Goal: Book appointment/travel/reservation

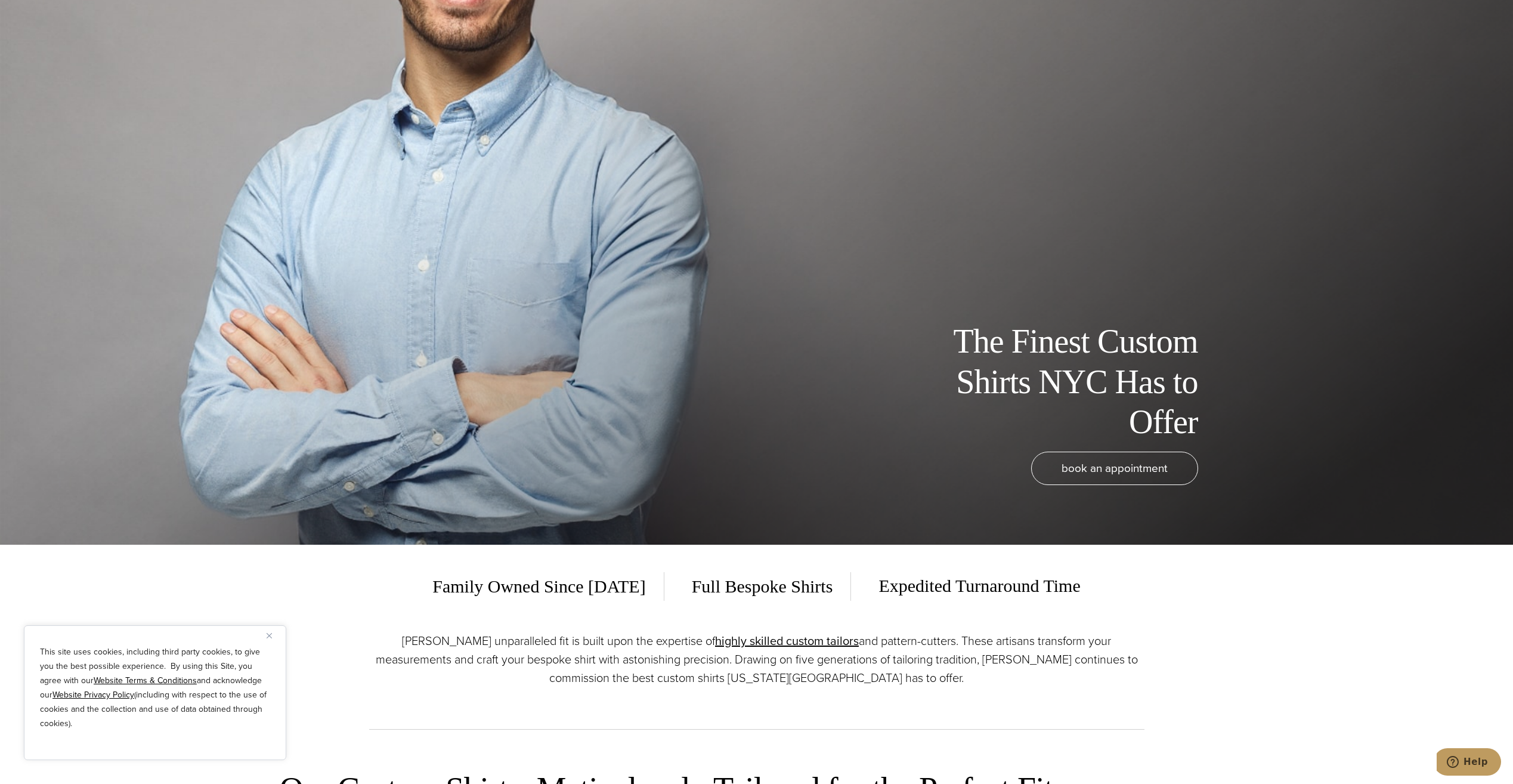
scroll to position [477, 0]
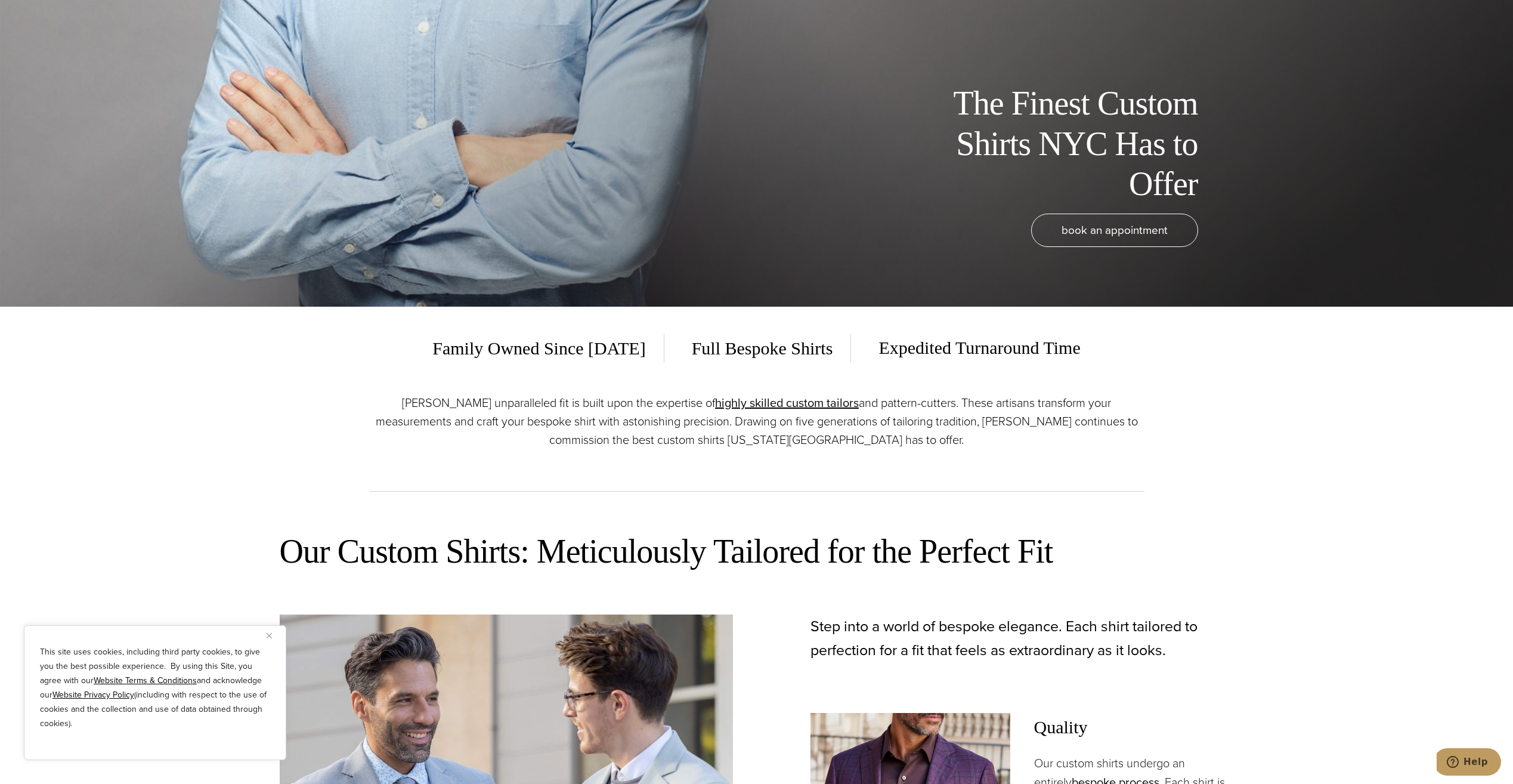
click at [765, 349] on span "Full Bespoke Shirts" at bounding box center [763, 348] width 178 height 29
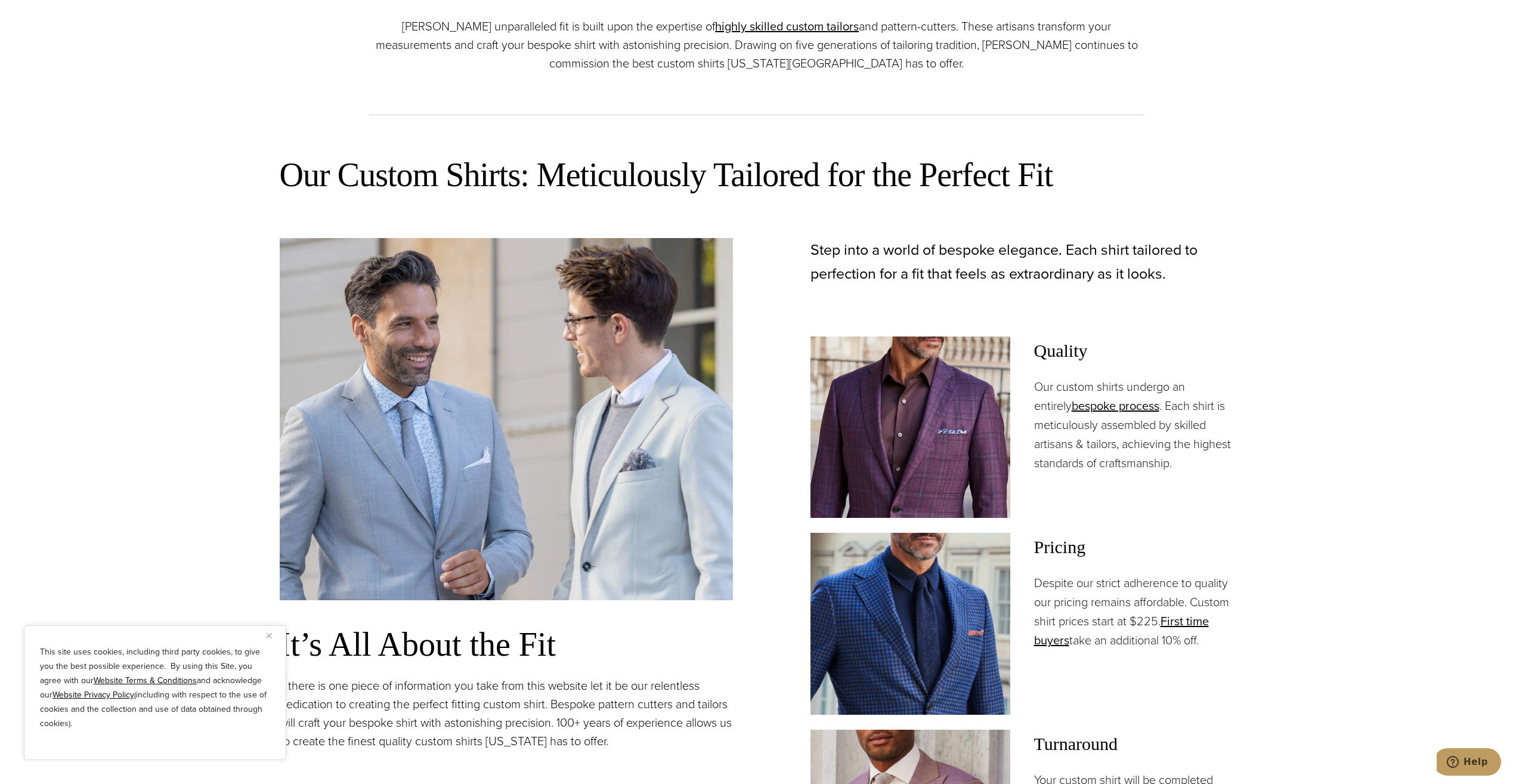
scroll to position [1074, 0]
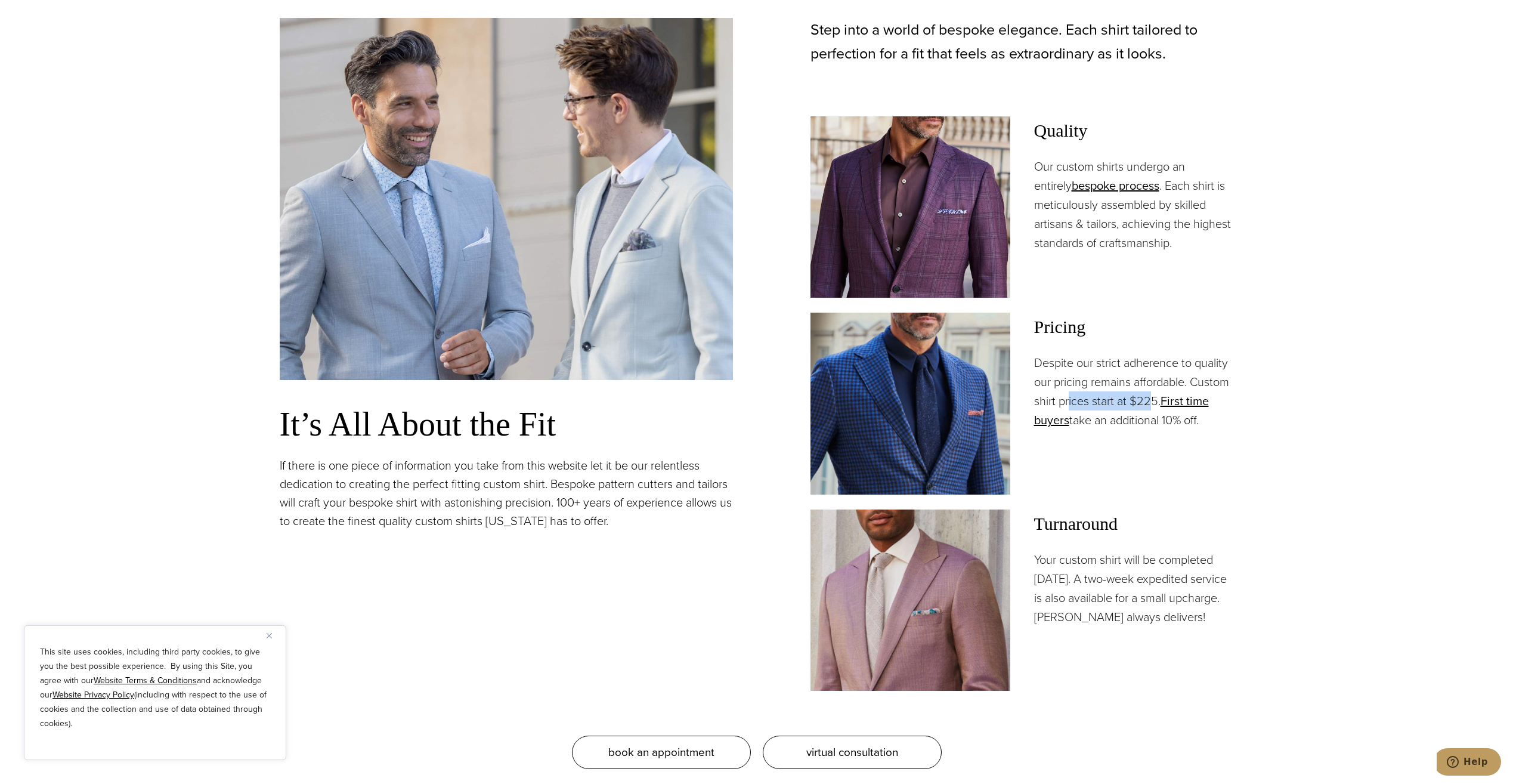
drag, startPoint x: 1068, startPoint y: 396, endPoint x: 1151, endPoint y: 396, distance: 83.0
click at [1151, 396] on p "Despite our strict adherence to quality our pricing remains affordable. Custom …" at bounding box center [1134, 391] width 200 height 76
drag, startPoint x: 1151, startPoint y: 396, endPoint x: 1098, endPoint y: 431, distance: 63.5
click at [1098, 431] on div "Pricing Despite our strict adherence to quality our pricing remains affordable.…" at bounding box center [1134, 403] width 200 height 182
drag, startPoint x: 1076, startPoint y: 421, endPoint x: 1210, endPoint y: 420, distance: 134.0
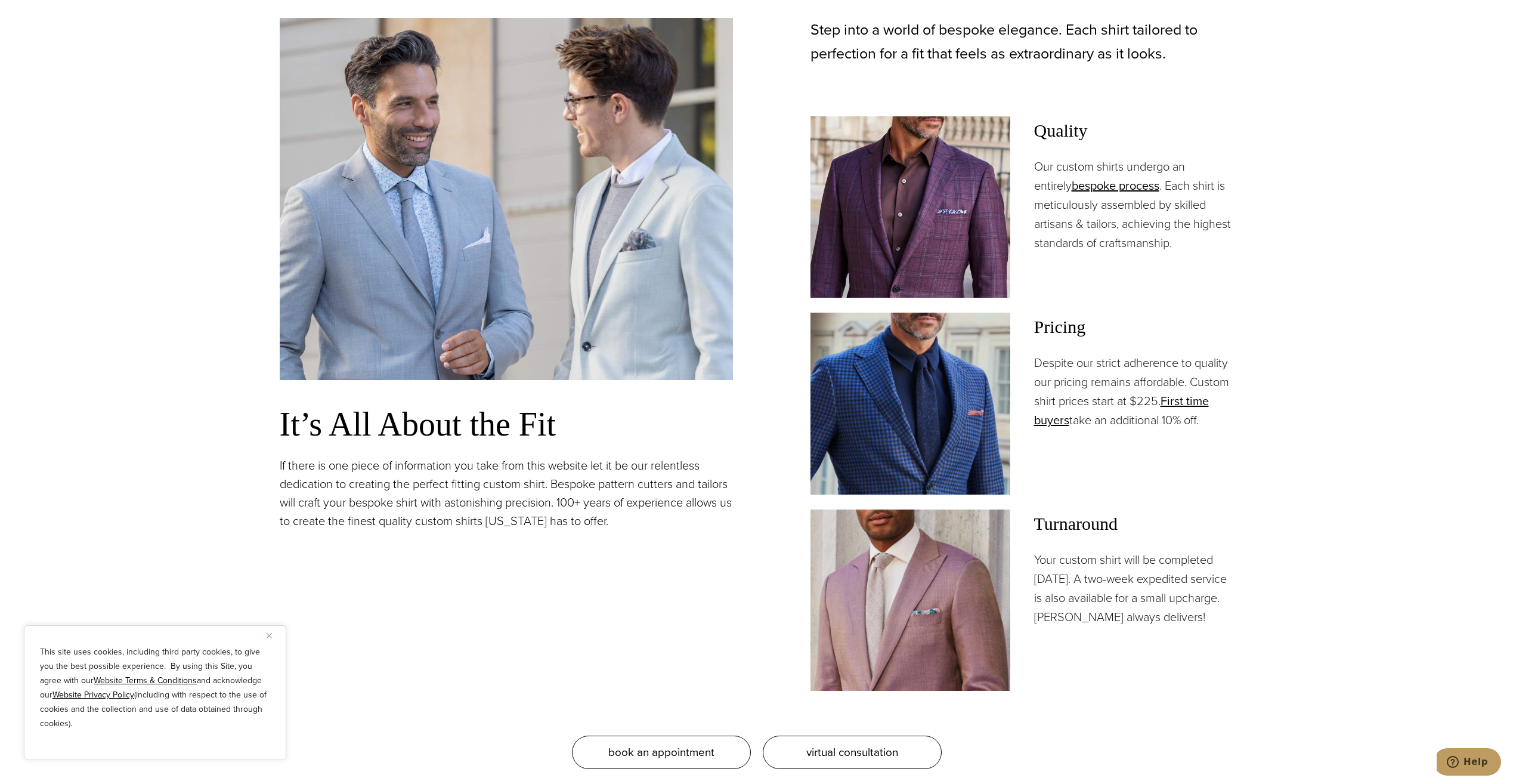
click at [1210, 420] on p "Despite our strict adherence to quality our pricing remains affordable. Custom …" at bounding box center [1134, 391] width 200 height 76
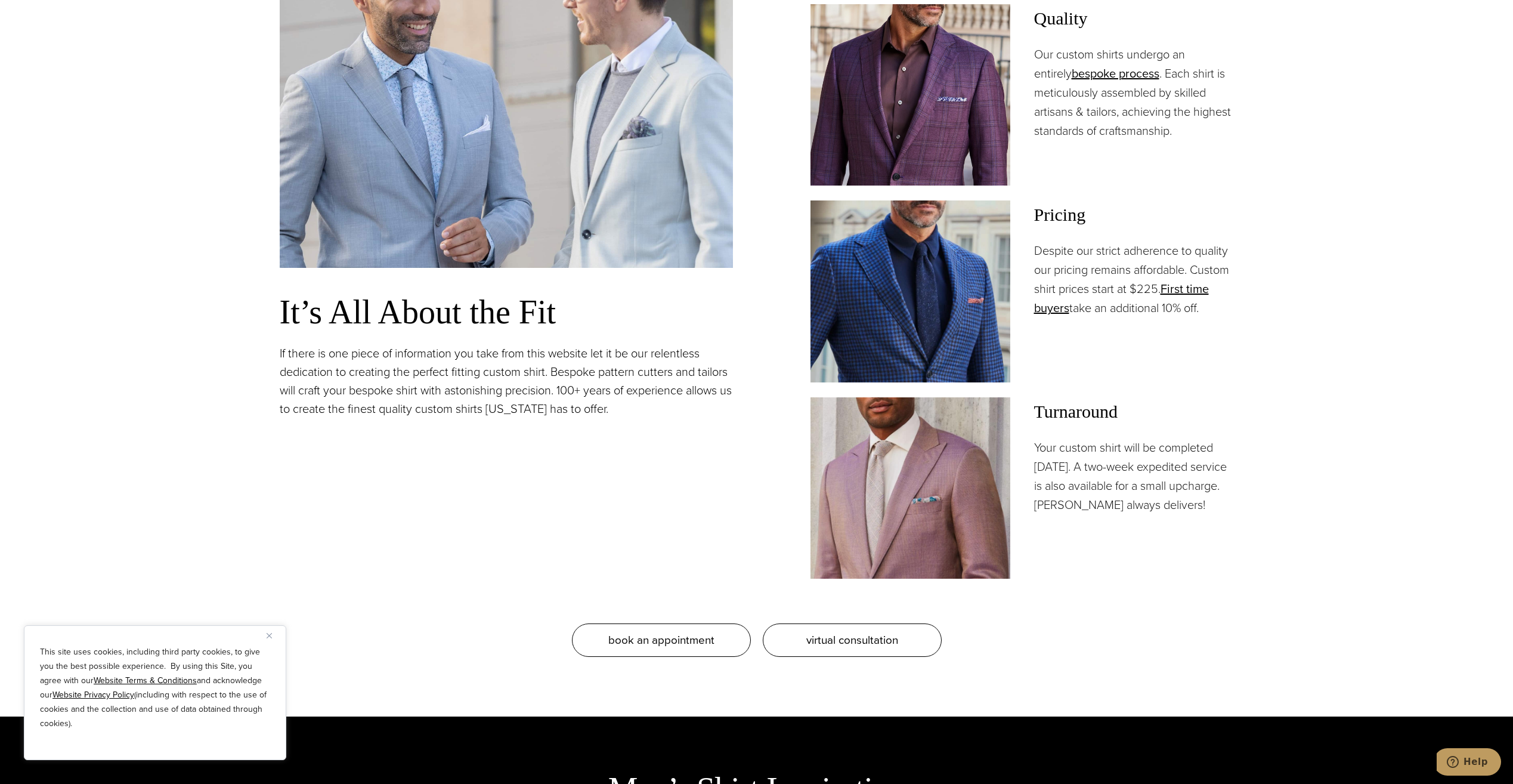
scroll to position [1193, 0]
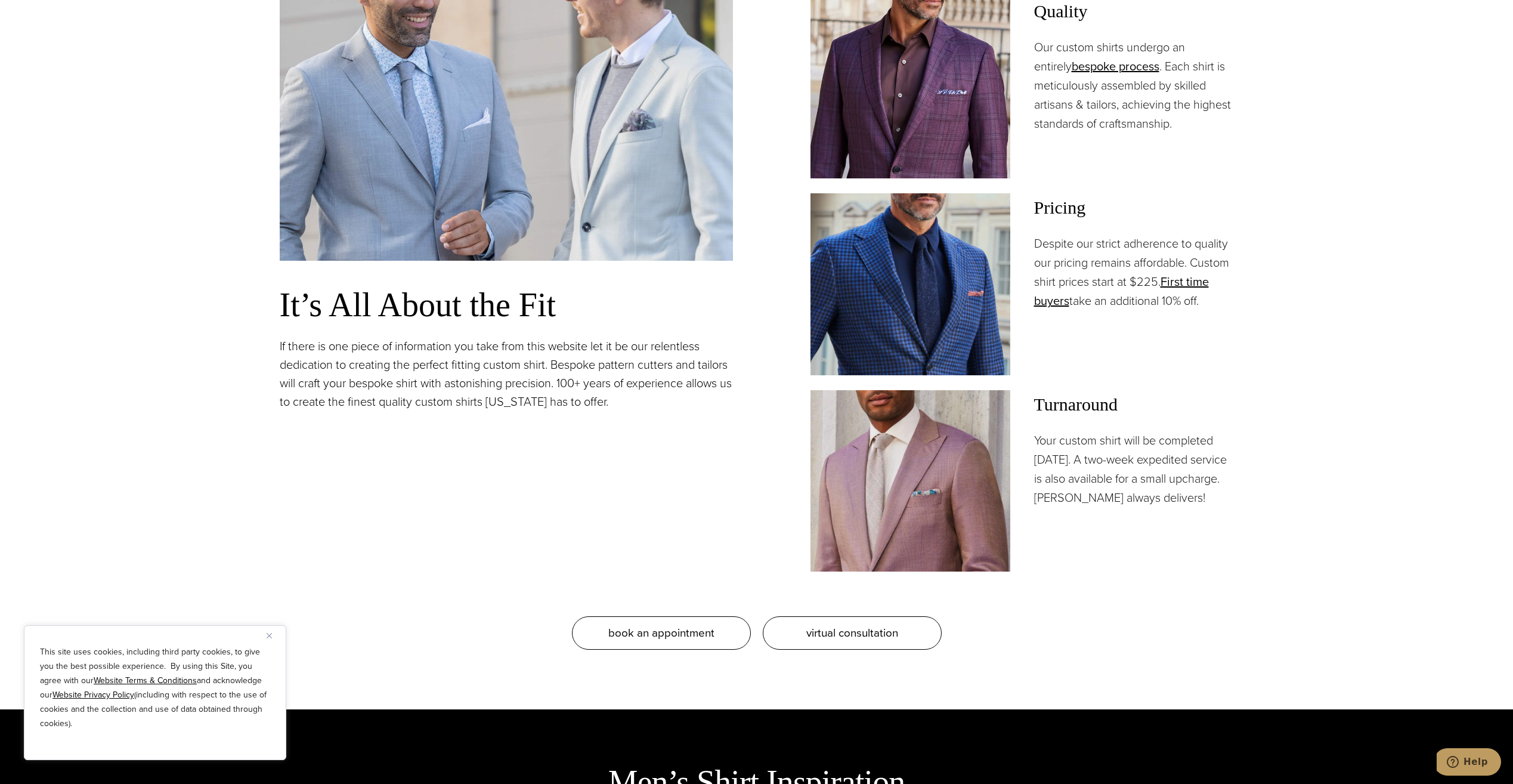
click at [273, 631] on button "Close" at bounding box center [273, 635] width 14 height 14
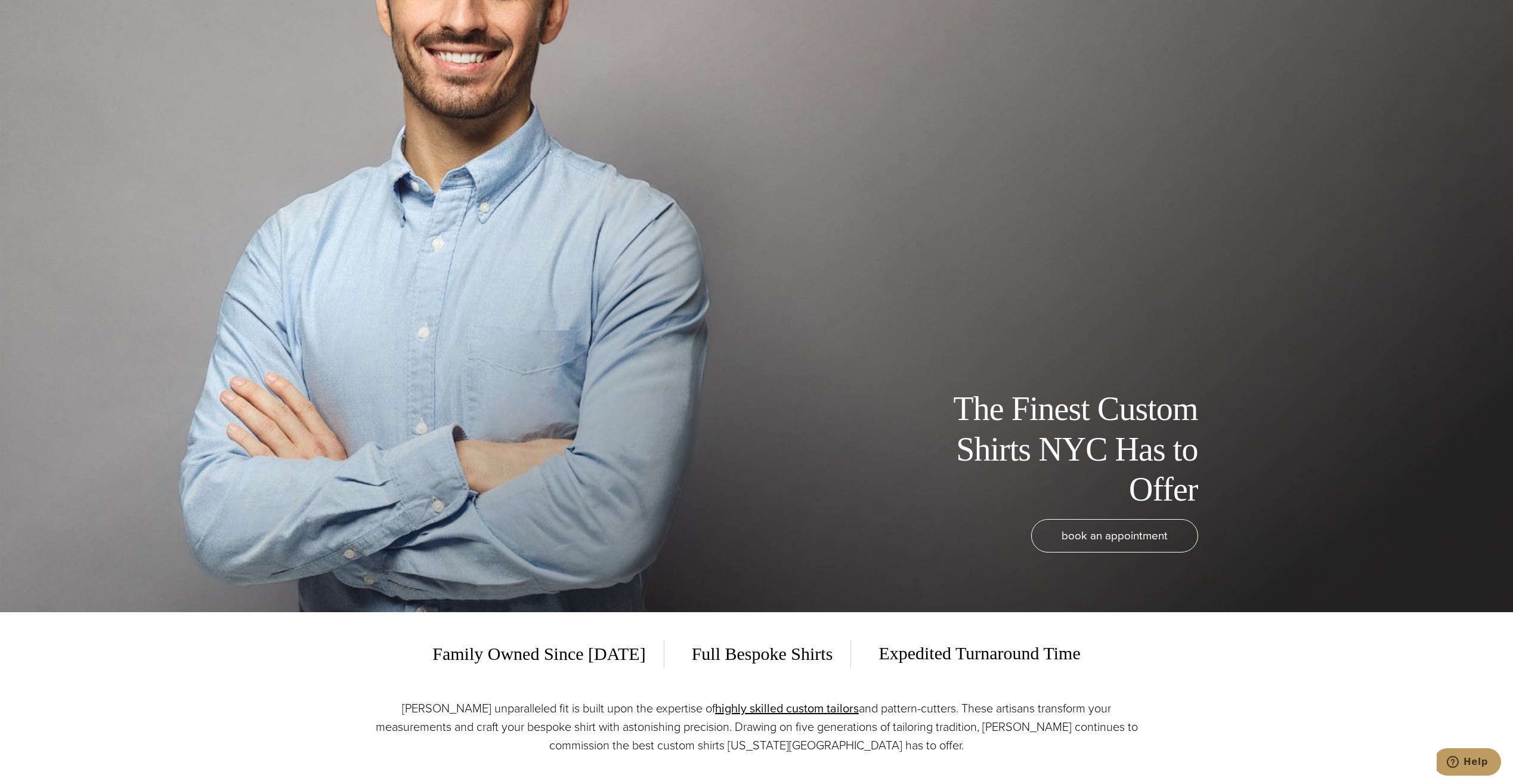
scroll to position [0, 0]
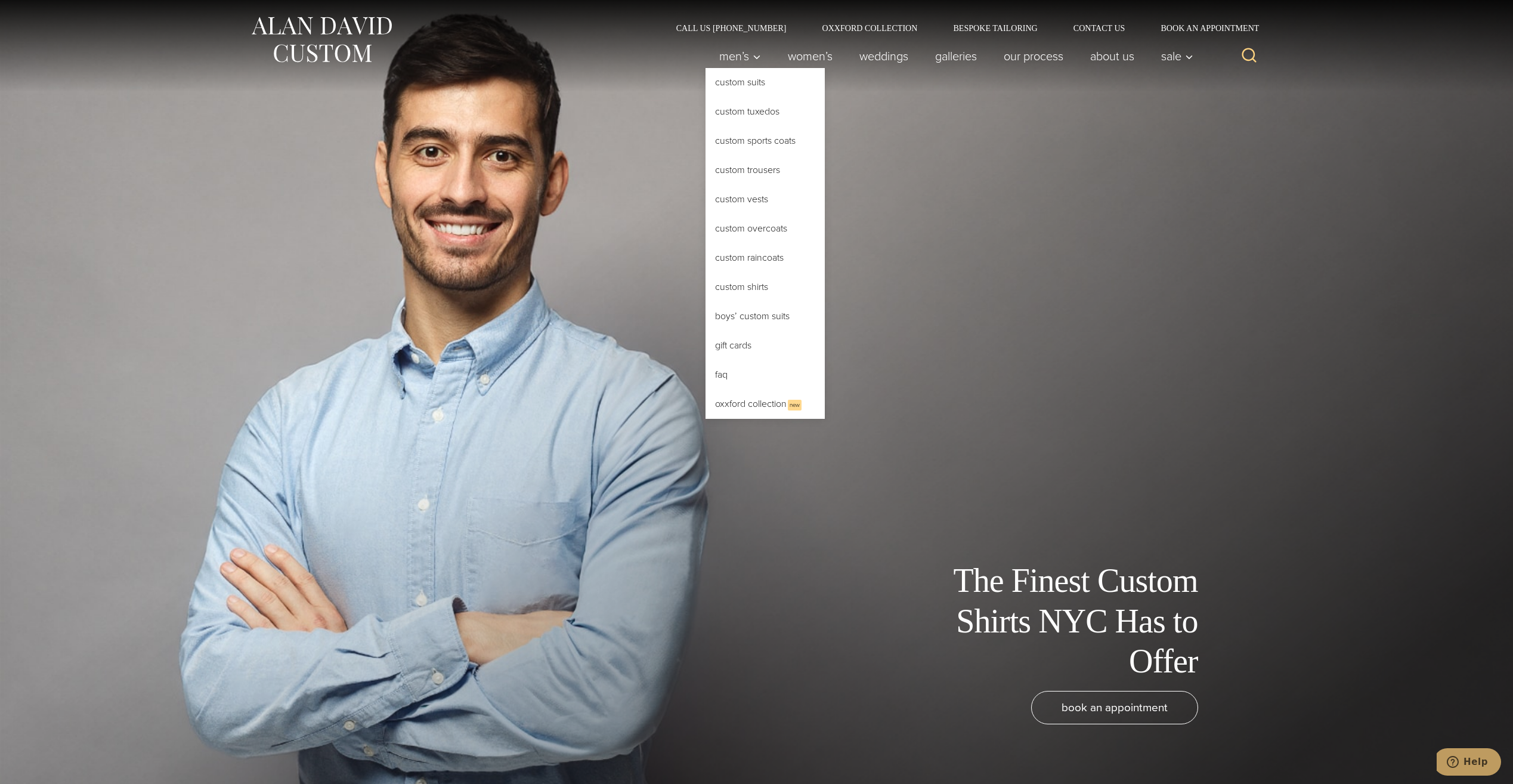
click at [775, 284] on link "Custom Shirts" at bounding box center [765, 287] width 119 height 29
click at [755, 291] on link "Custom Shirts" at bounding box center [765, 287] width 119 height 29
click at [752, 57] on icon "Primary Navigation" at bounding box center [757, 57] width 11 height 11
click at [737, 288] on link "Custom Shirts" at bounding box center [765, 287] width 119 height 29
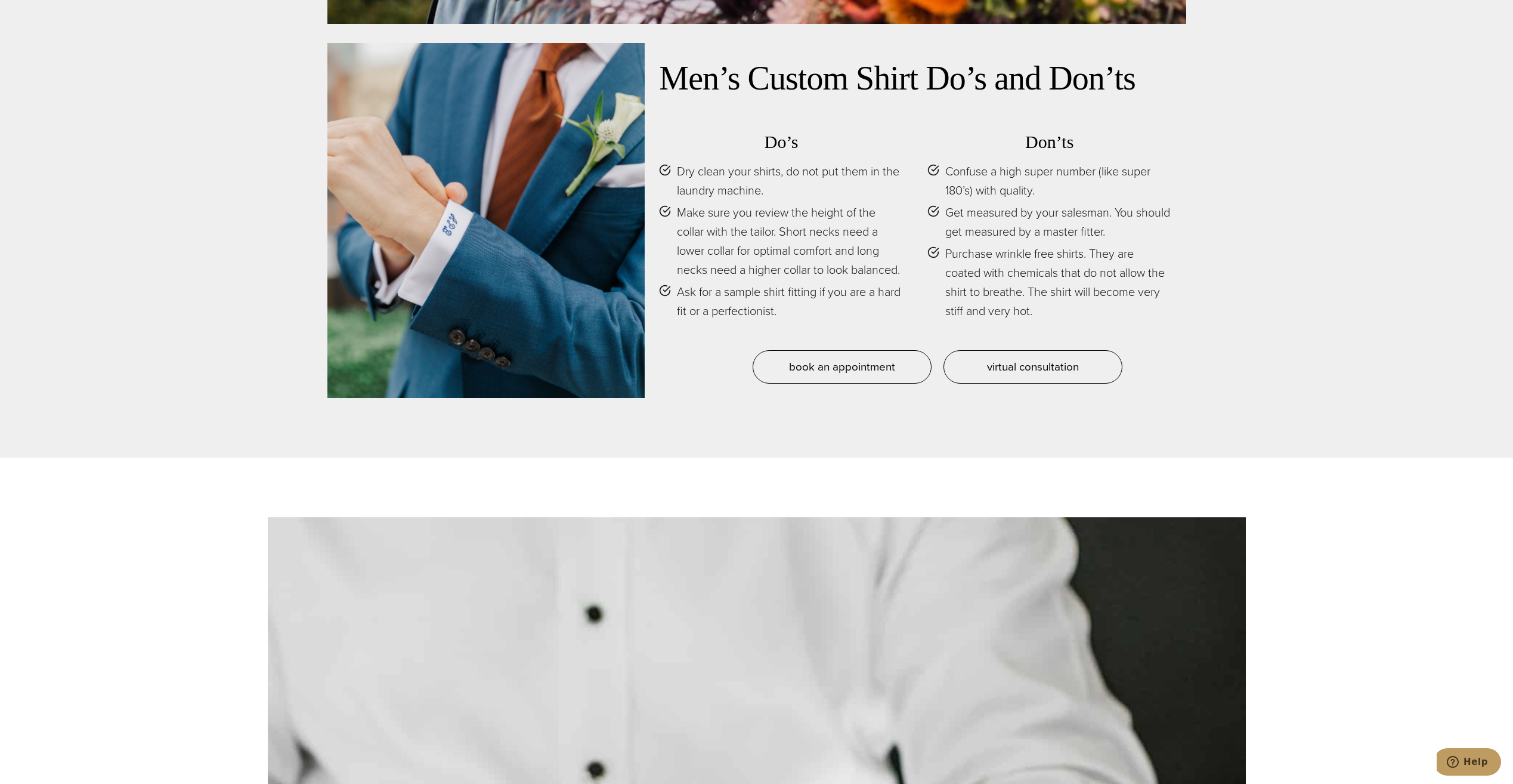
scroll to position [6262, 0]
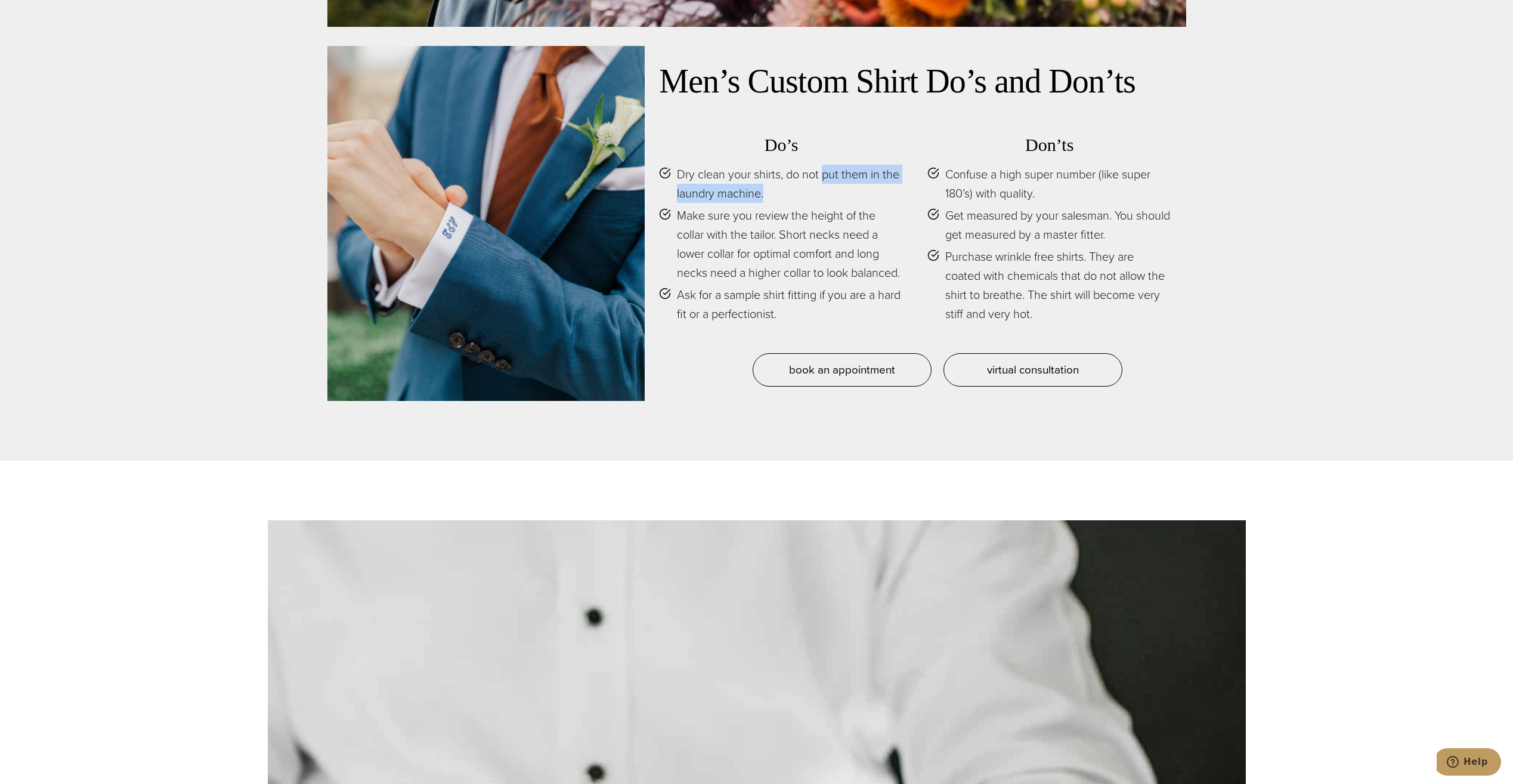
drag, startPoint x: 831, startPoint y: 175, endPoint x: 866, endPoint y: 199, distance: 42.4
click at [866, 199] on span "Dry clean your shirts, do not put them in the laundry machine." at bounding box center [790, 184] width 227 height 38
drag, startPoint x: 741, startPoint y: 217, endPoint x: 825, endPoint y: 256, distance: 92.6
click at [825, 256] on span "Make sure you review the height of the collar with the tailor. Short necks need…" at bounding box center [790, 244] width 227 height 76
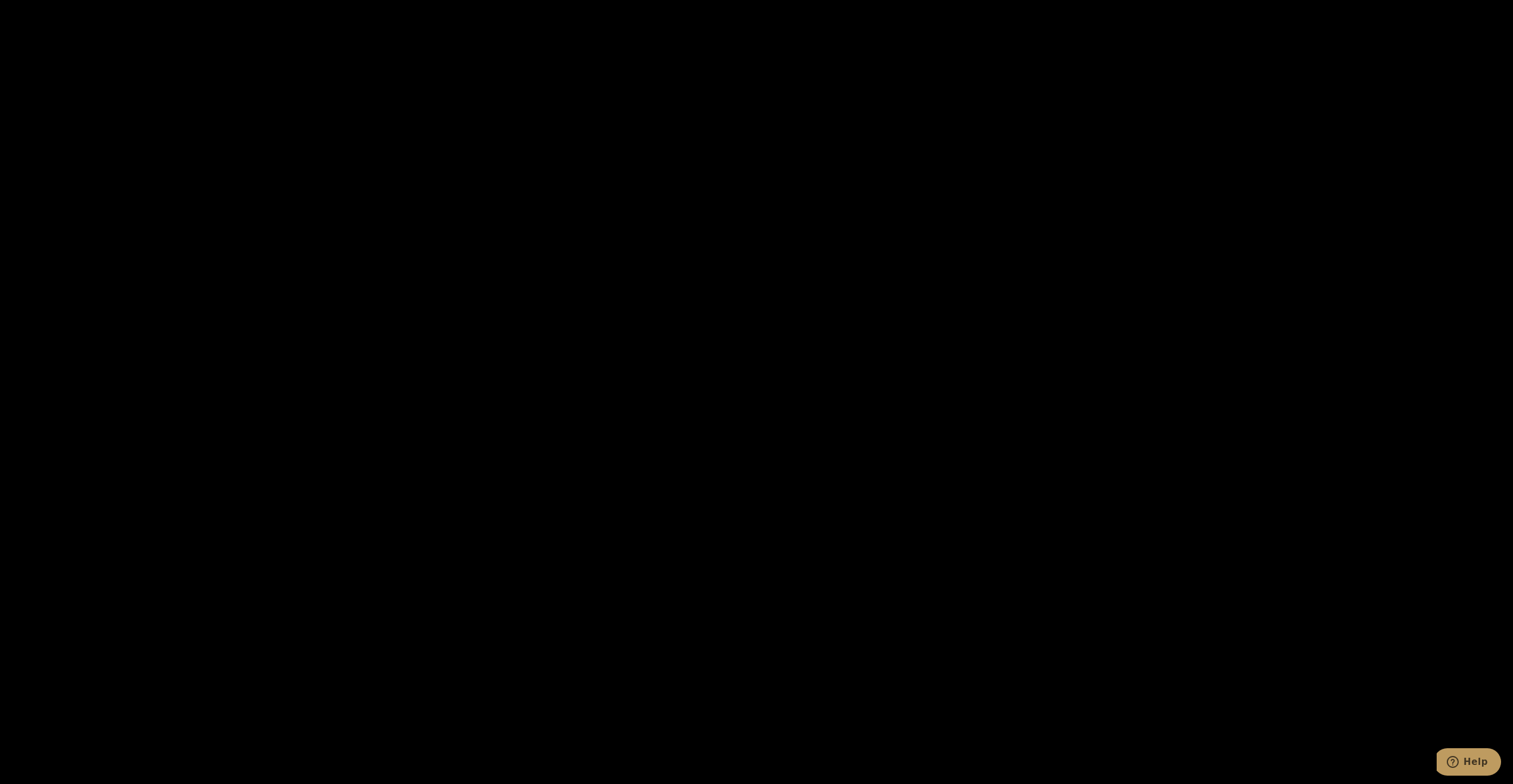
scroll to position [2110, 0]
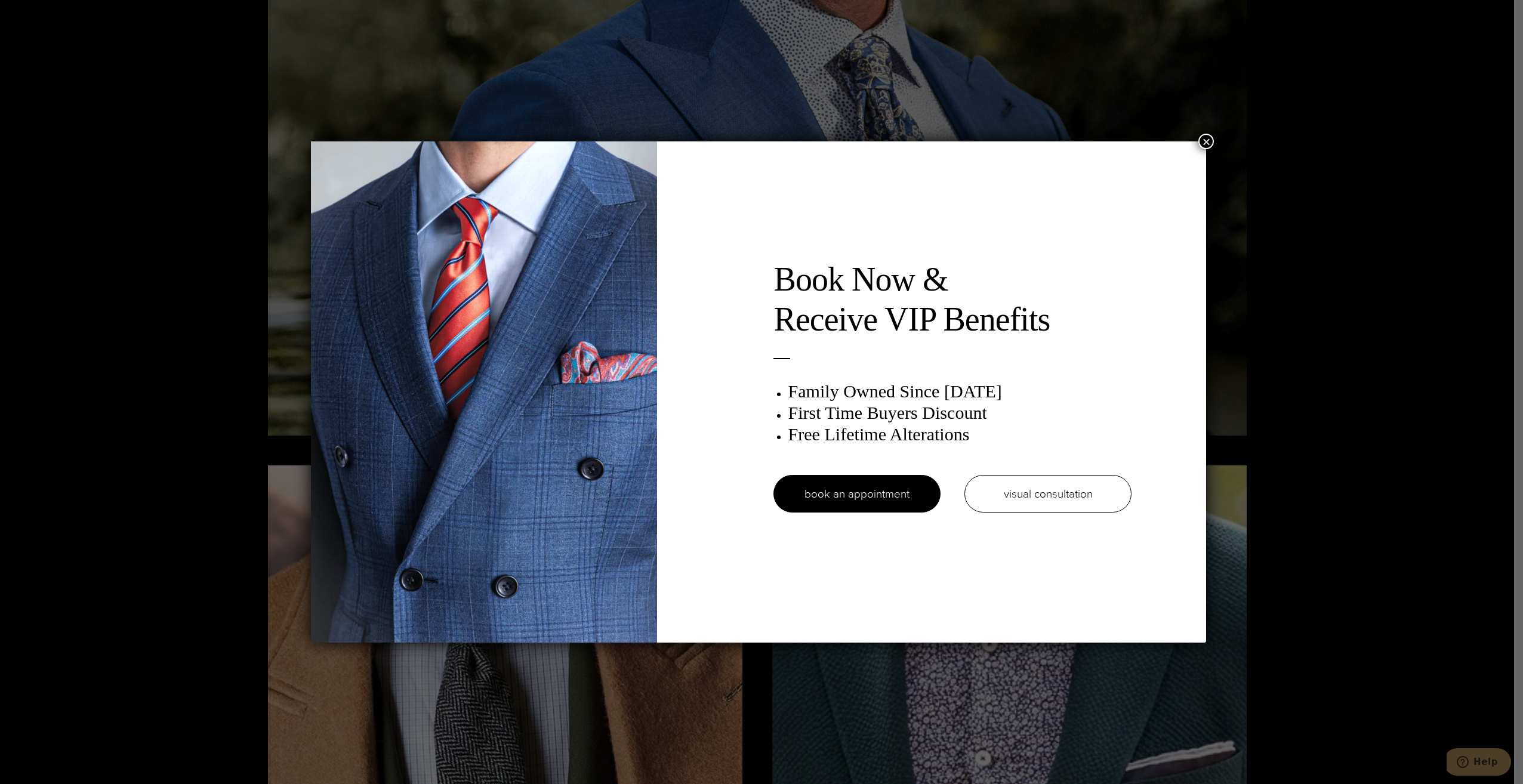
click at [1204, 143] on button "×" at bounding box center [1205, 141] width 15 height 15
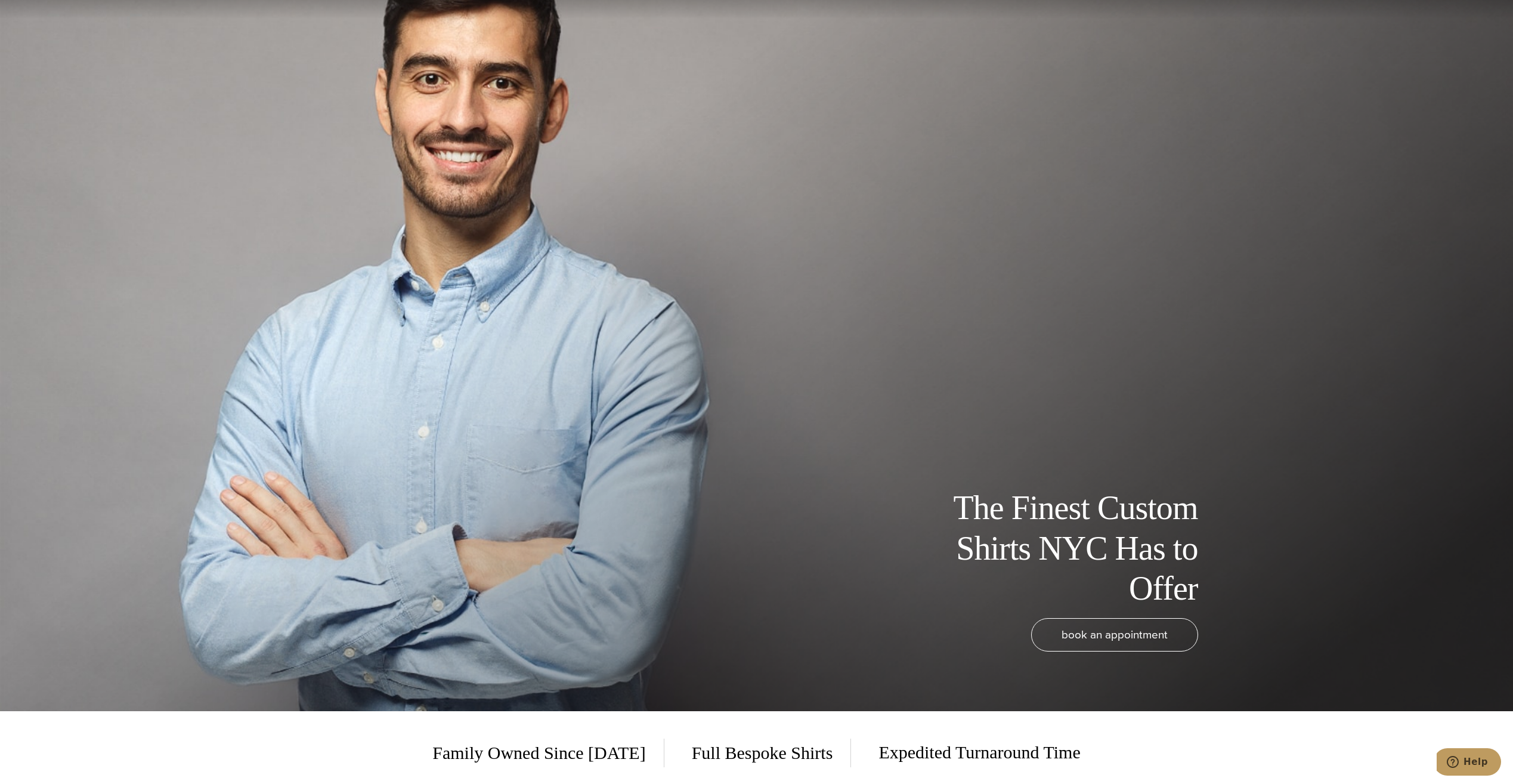
scroll to position [0, 0]
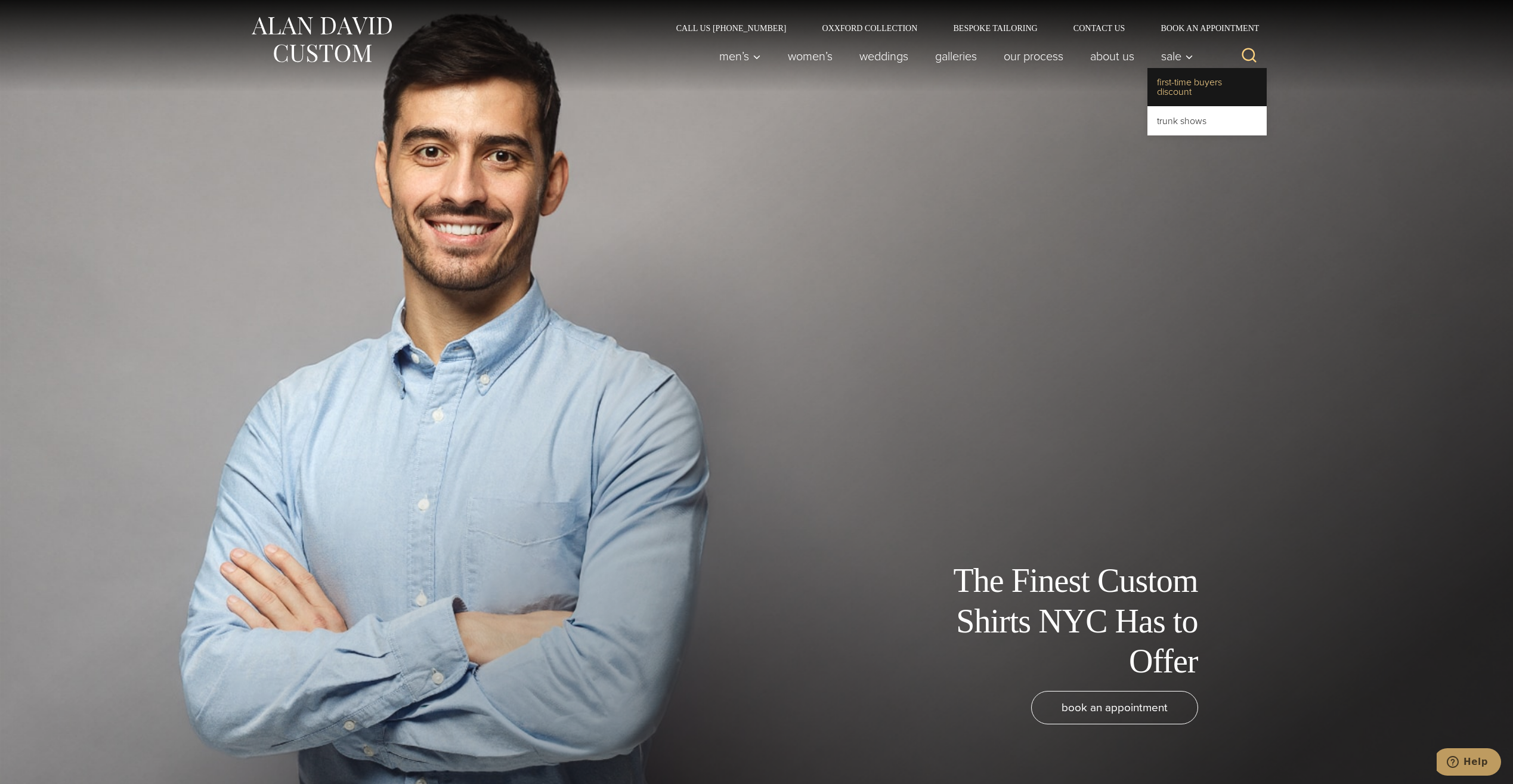
click at [1172, 86] on link "First-Time Buyers Discount" at bounding box center [1207, 87] width 119 height 38
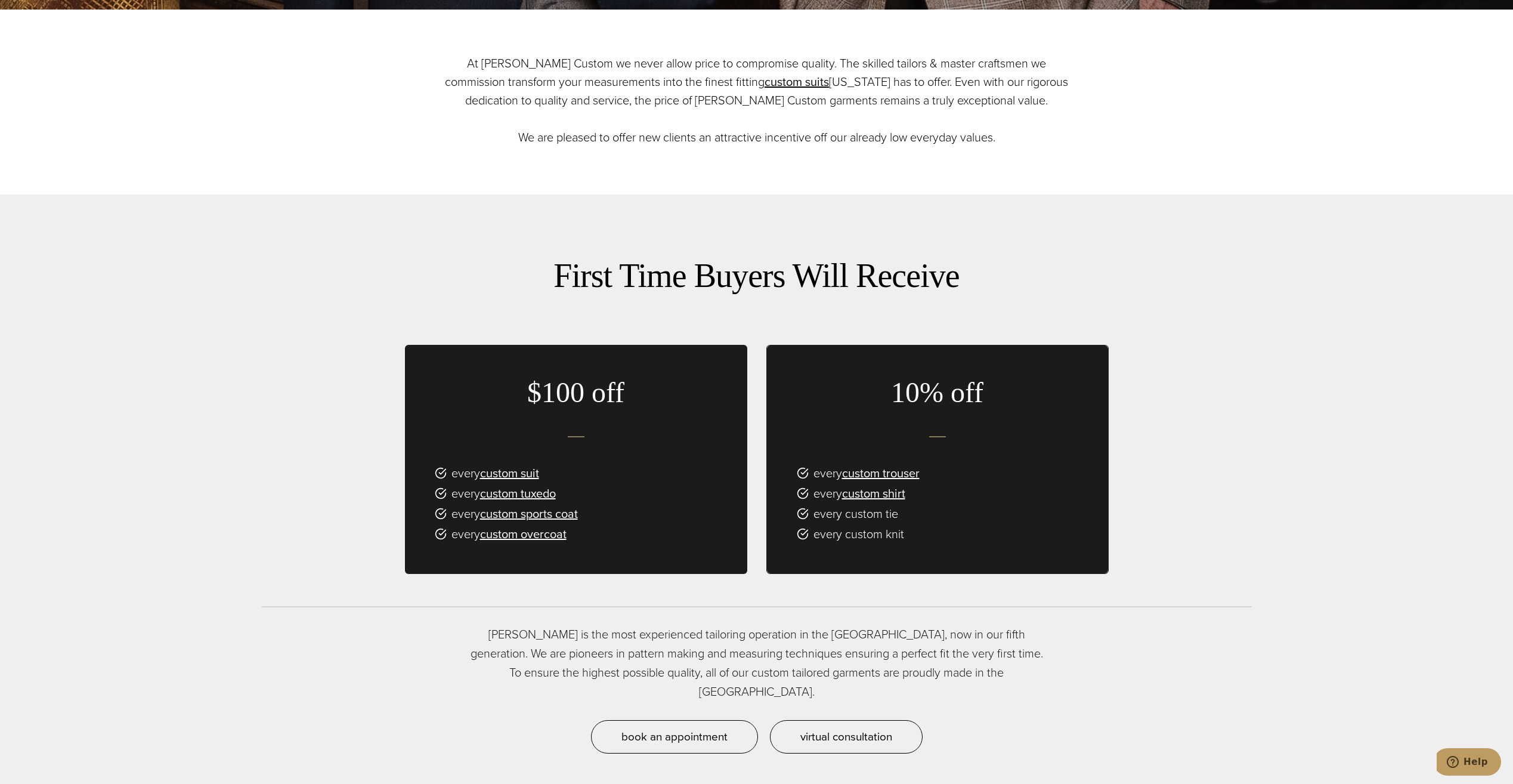
scroll to position [775, 0]
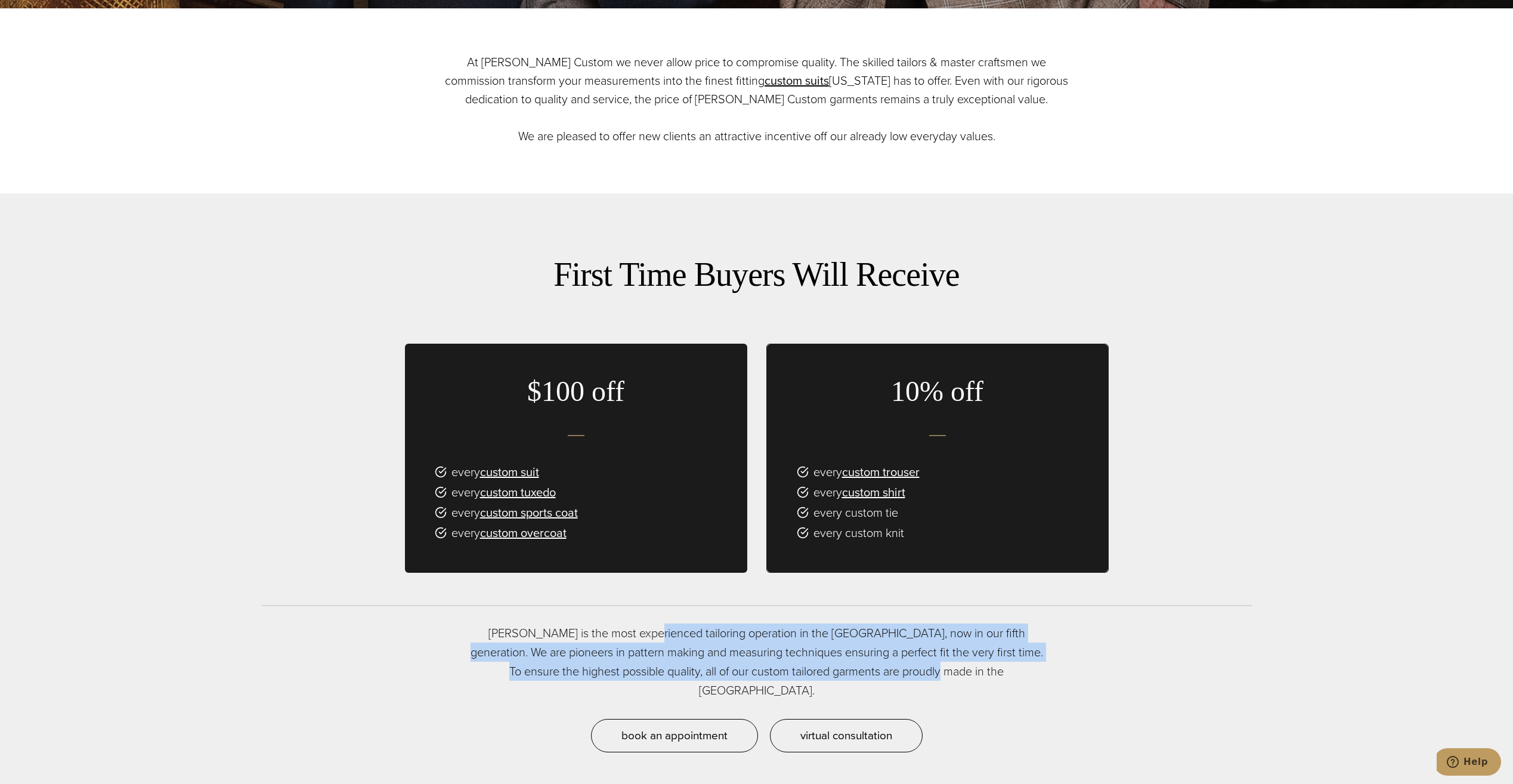
drag, startPoint x: 633, startPoint y: 629, endPoint x: 944, endPoint y: 667, distance: 313.3
click at [944, 667] on p "Alan David is the most experienced tailoring operation in the USA, now in our f…" at bounding box center [757, 661] width 585 height 76
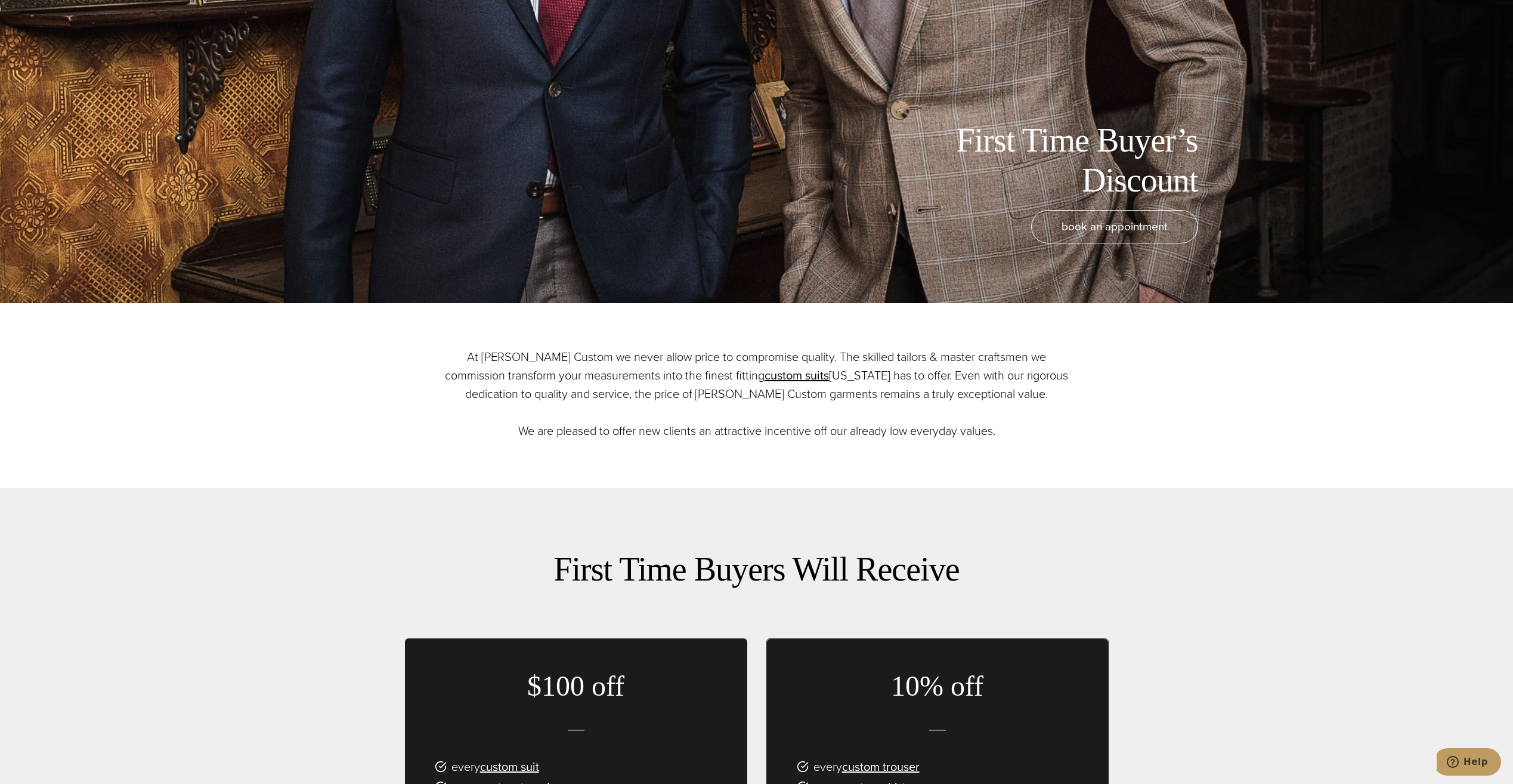
scroll to position [477, 0]
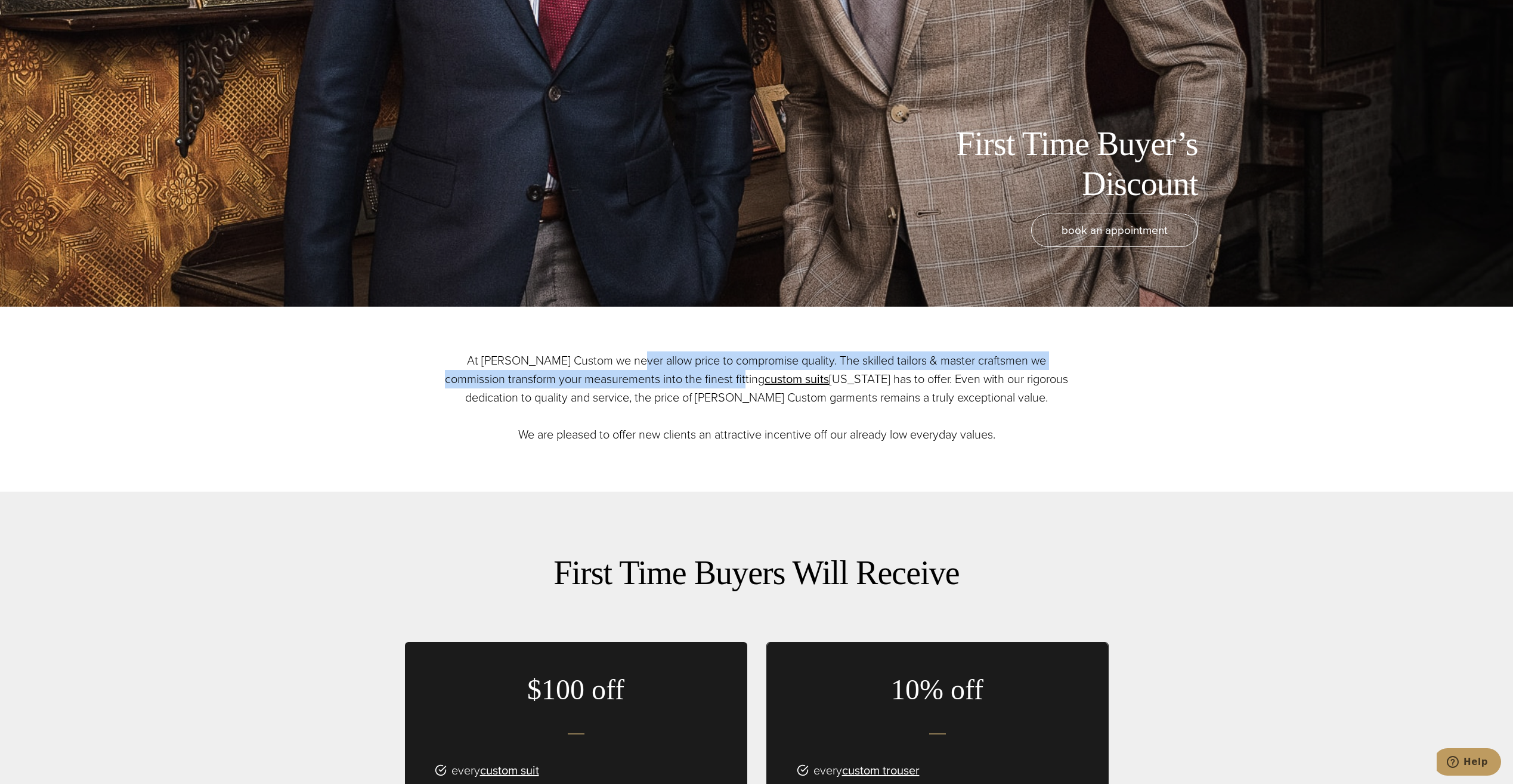
drag, startPoint x: 611, startPoint y: 362, endPoint x: 691, endPoint y: 385, distance: 83.2
click at [691, 385] on p "At Alan David Custom we never allow price to compromise quality. The skilled ta…" at bounding box center [757, 398] width 633 height 93
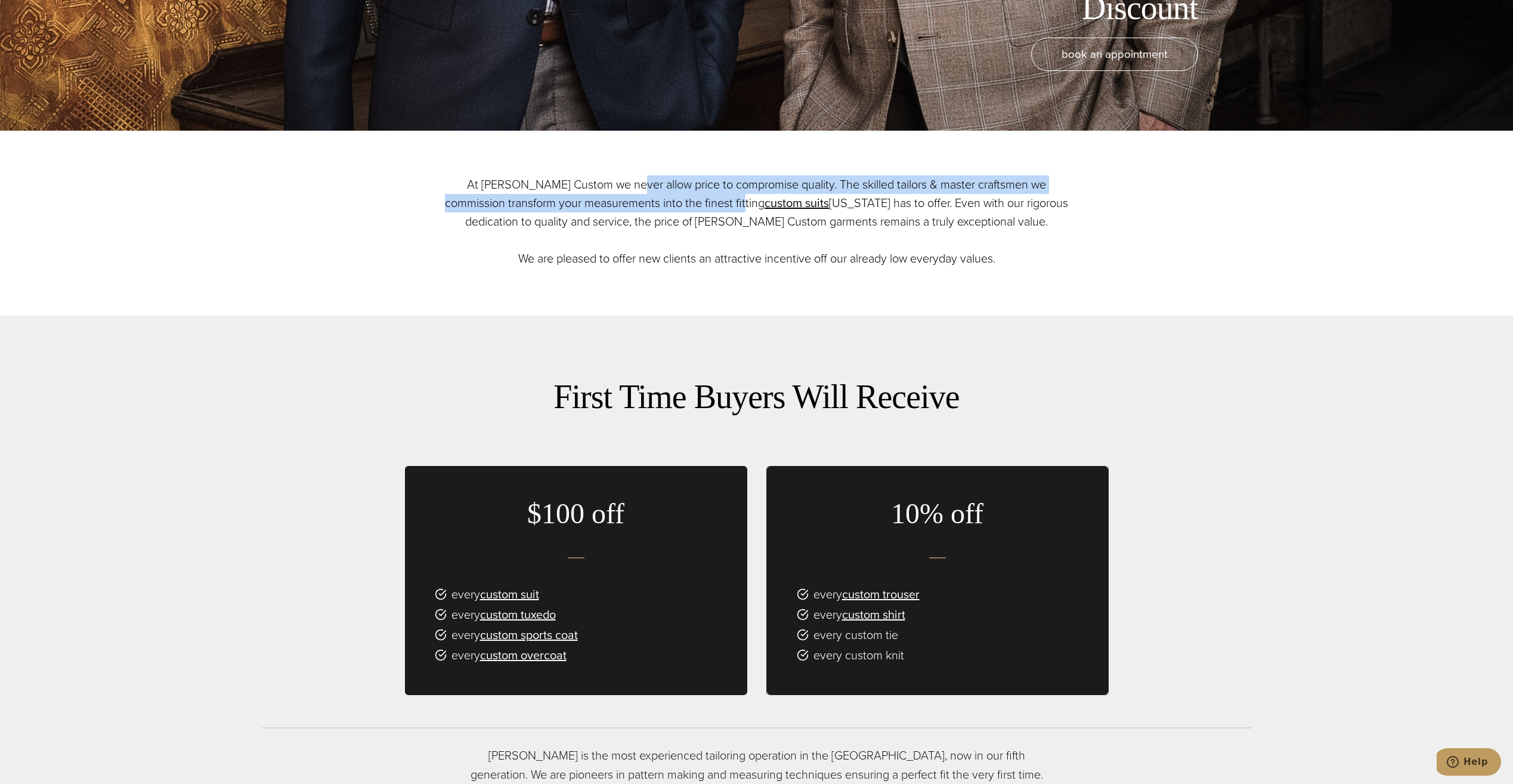
scroll to position [656, 0]
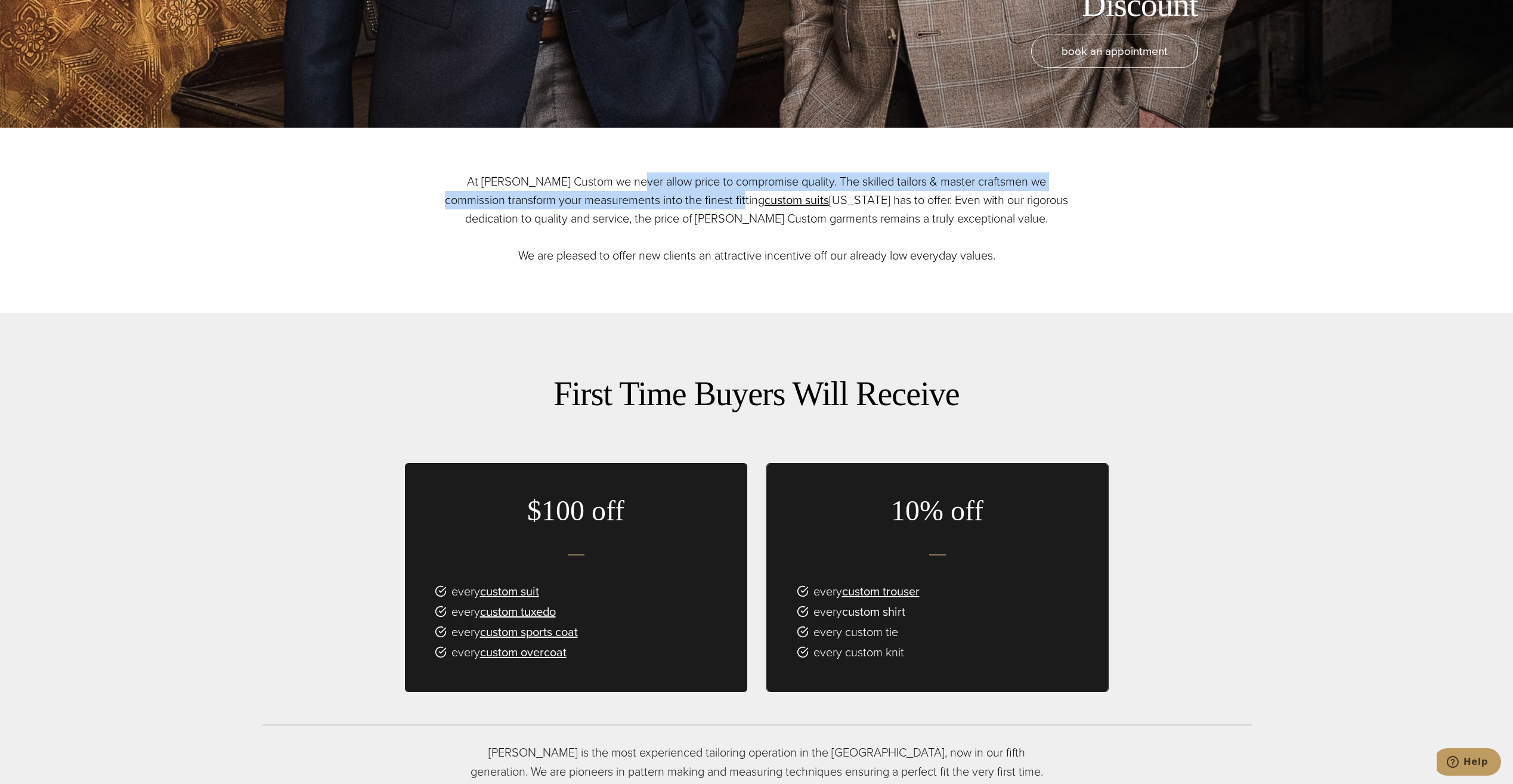
click at [890, 612] on link "custom shirt" at bounding box center [874, 611] width 63 height 18
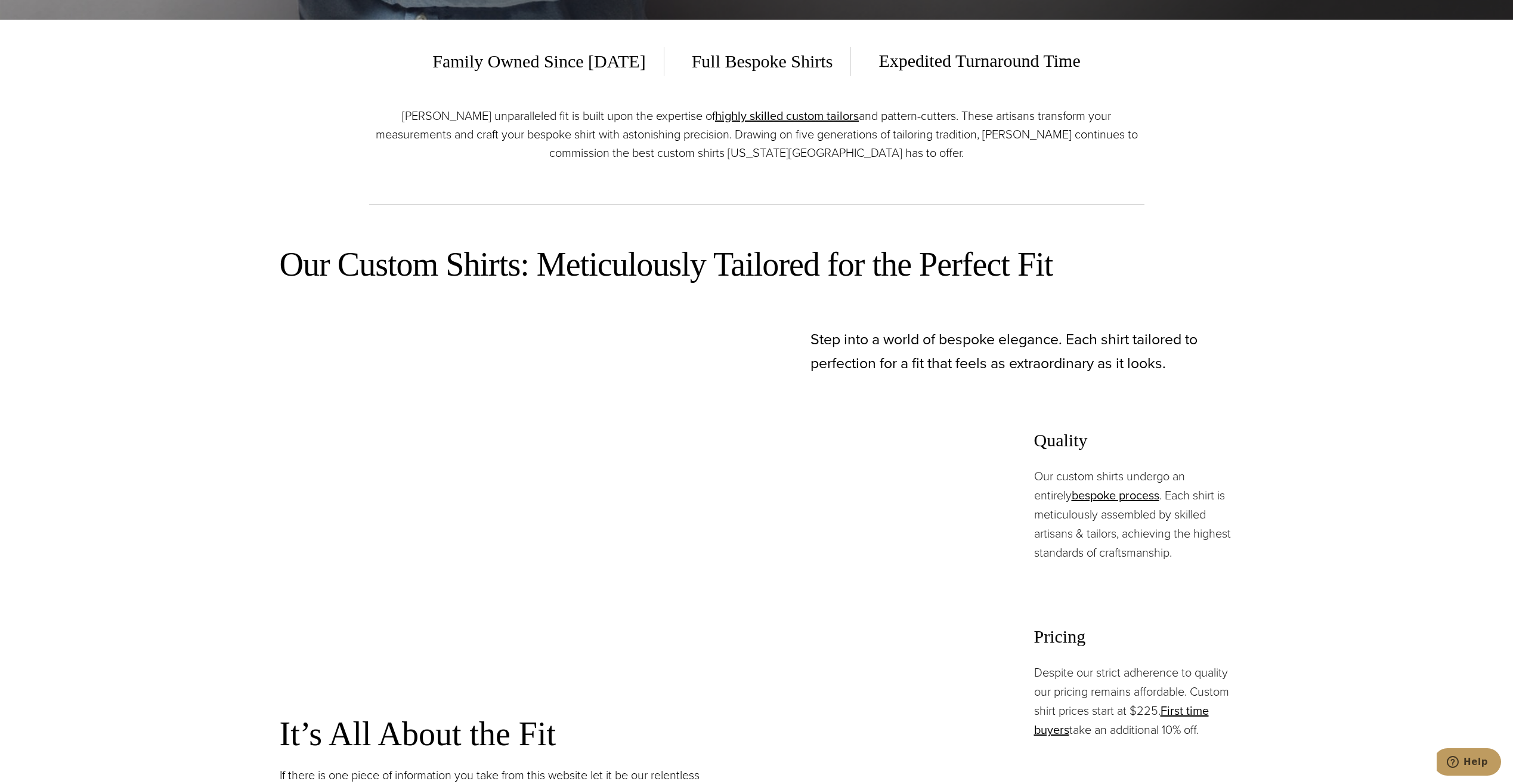
scroll to position [775, 0]
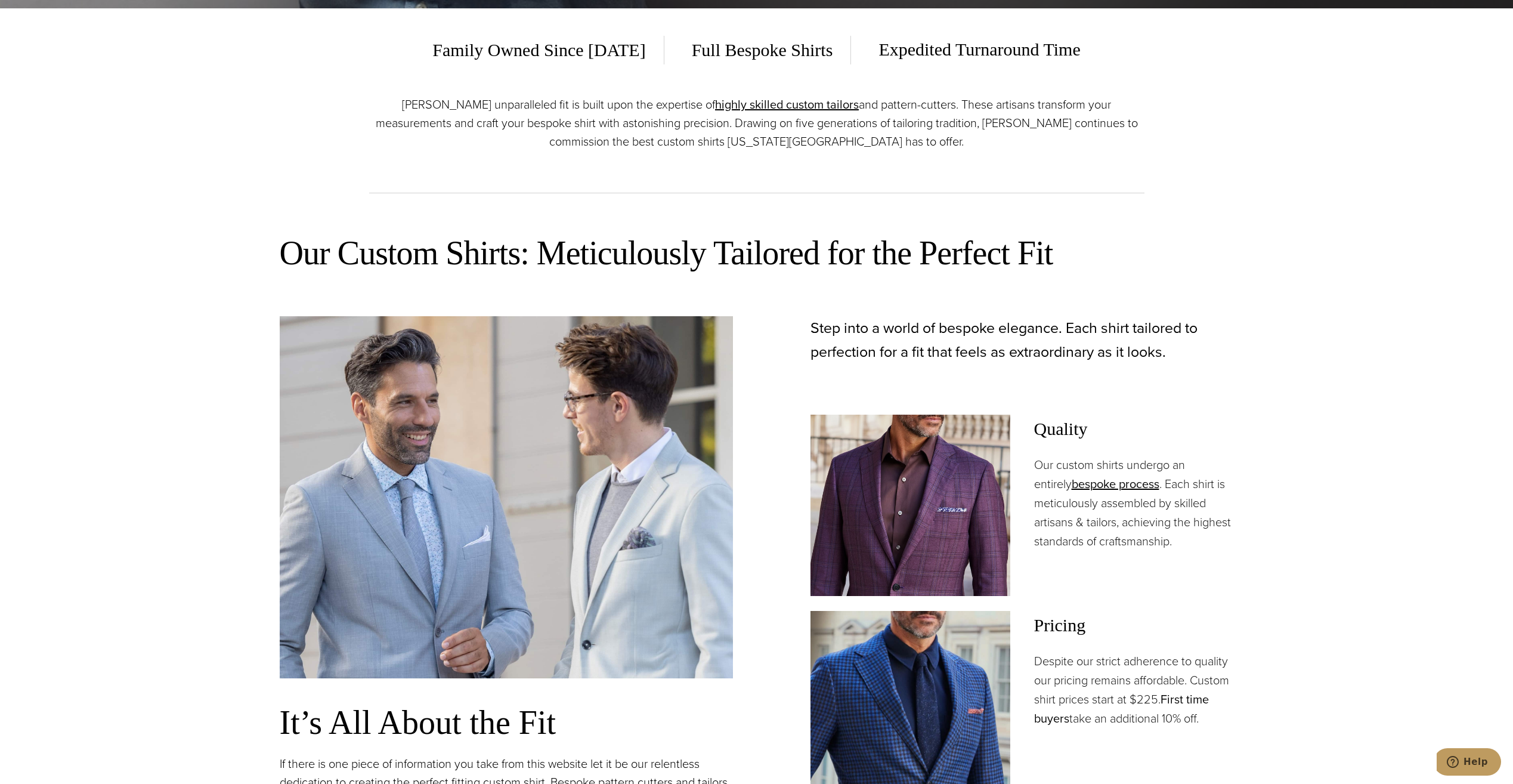
click at [1186, 699] on link "First time buyers" at bounding box center [1122, 708] width 175 height 37
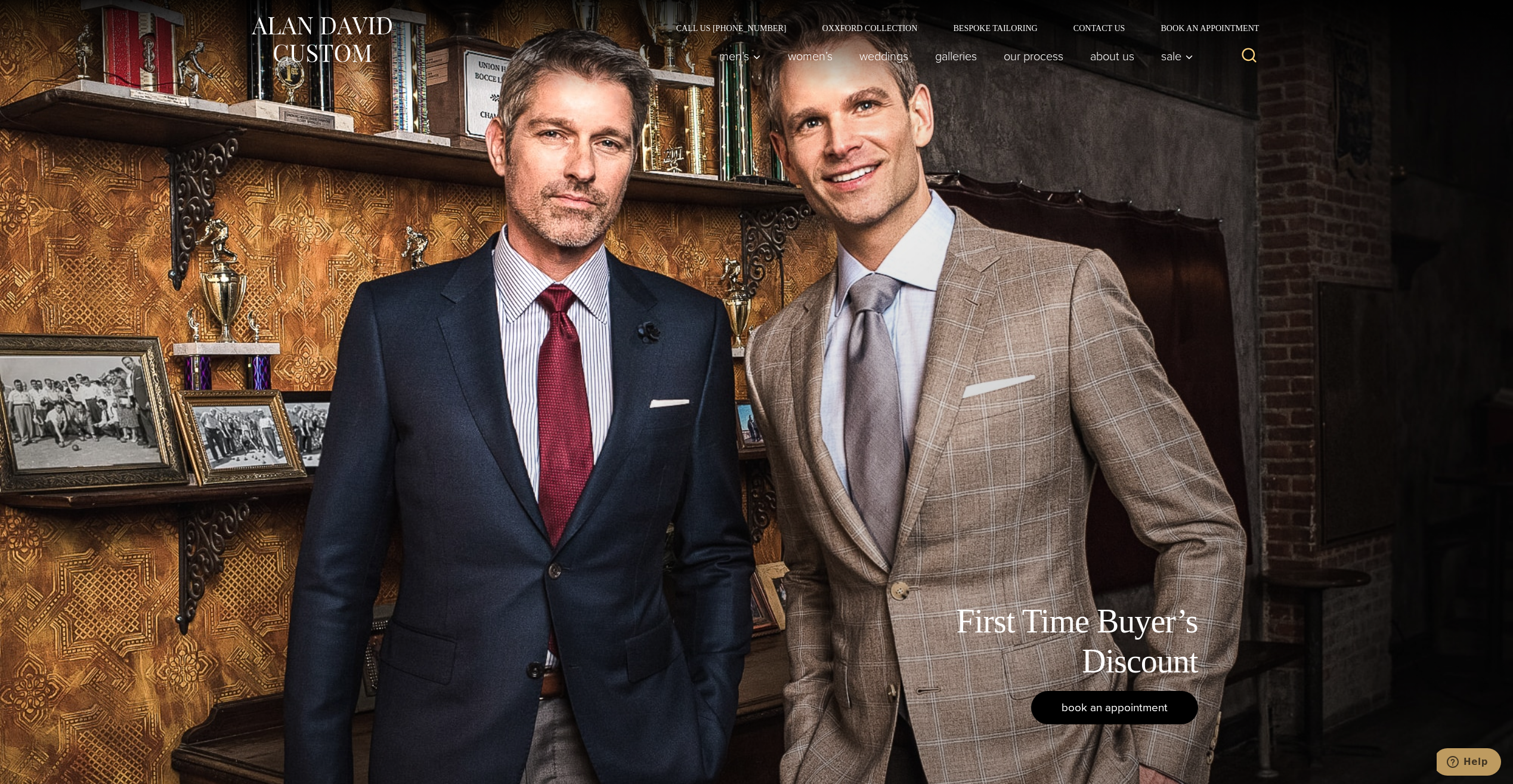
click at [1128, 708] on span "book an appointment" at bounding box center [1114, 708] width 106 height 18
